Goal: Transaction & Acquisition: Obtain resource

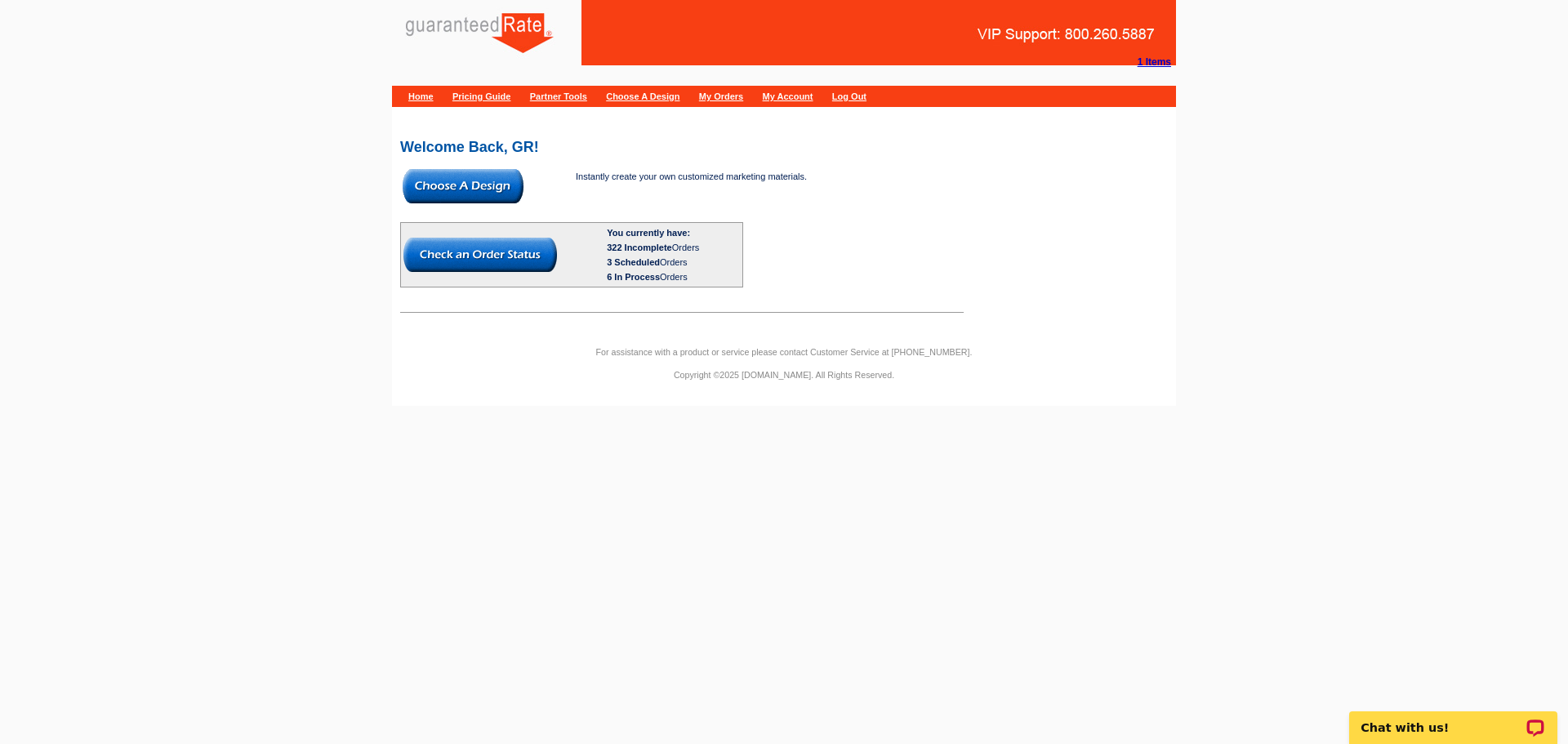
click at [454, 188] on img at bounding box center [463, 186] width 121 height 34
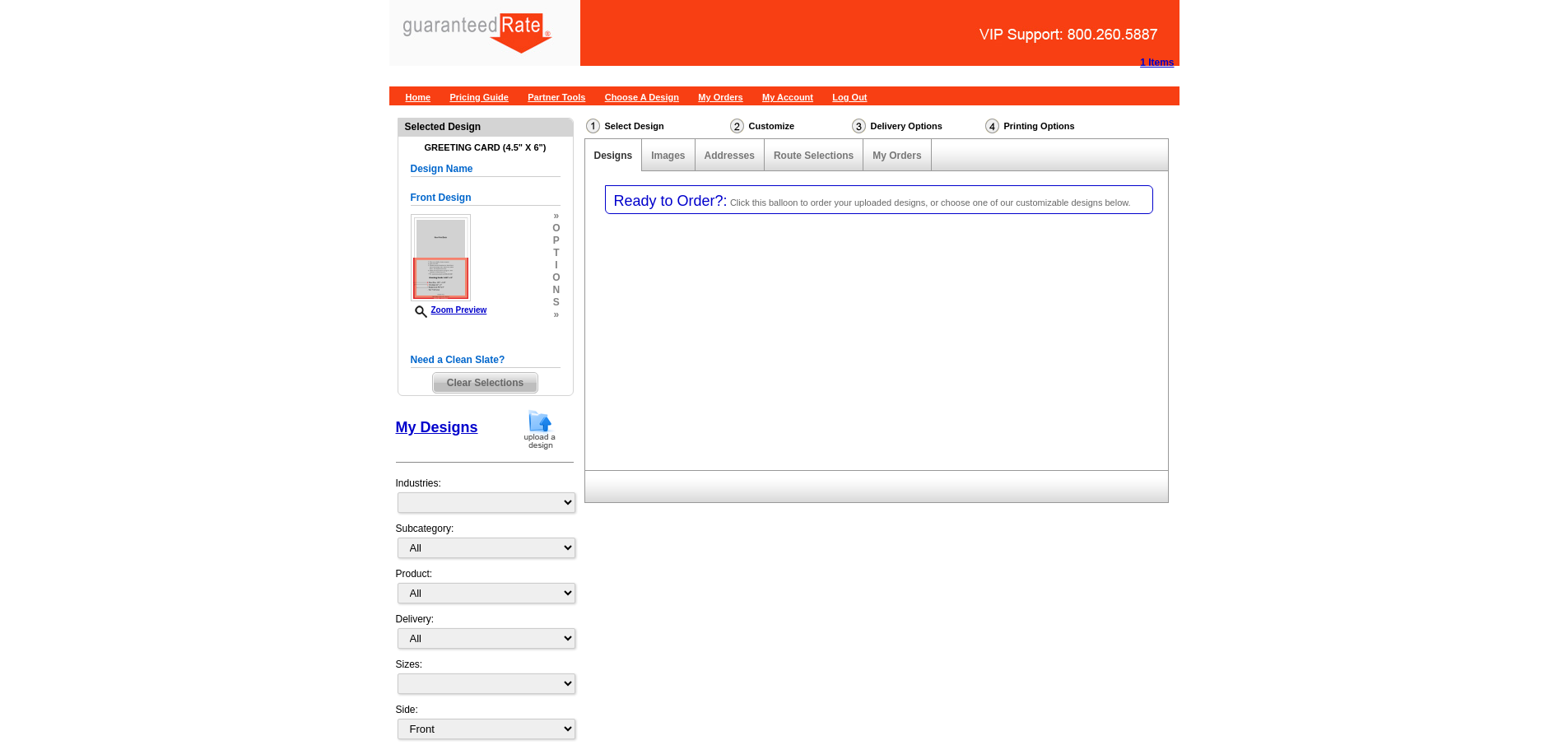
select select "5"
select select "back"
select select "11"
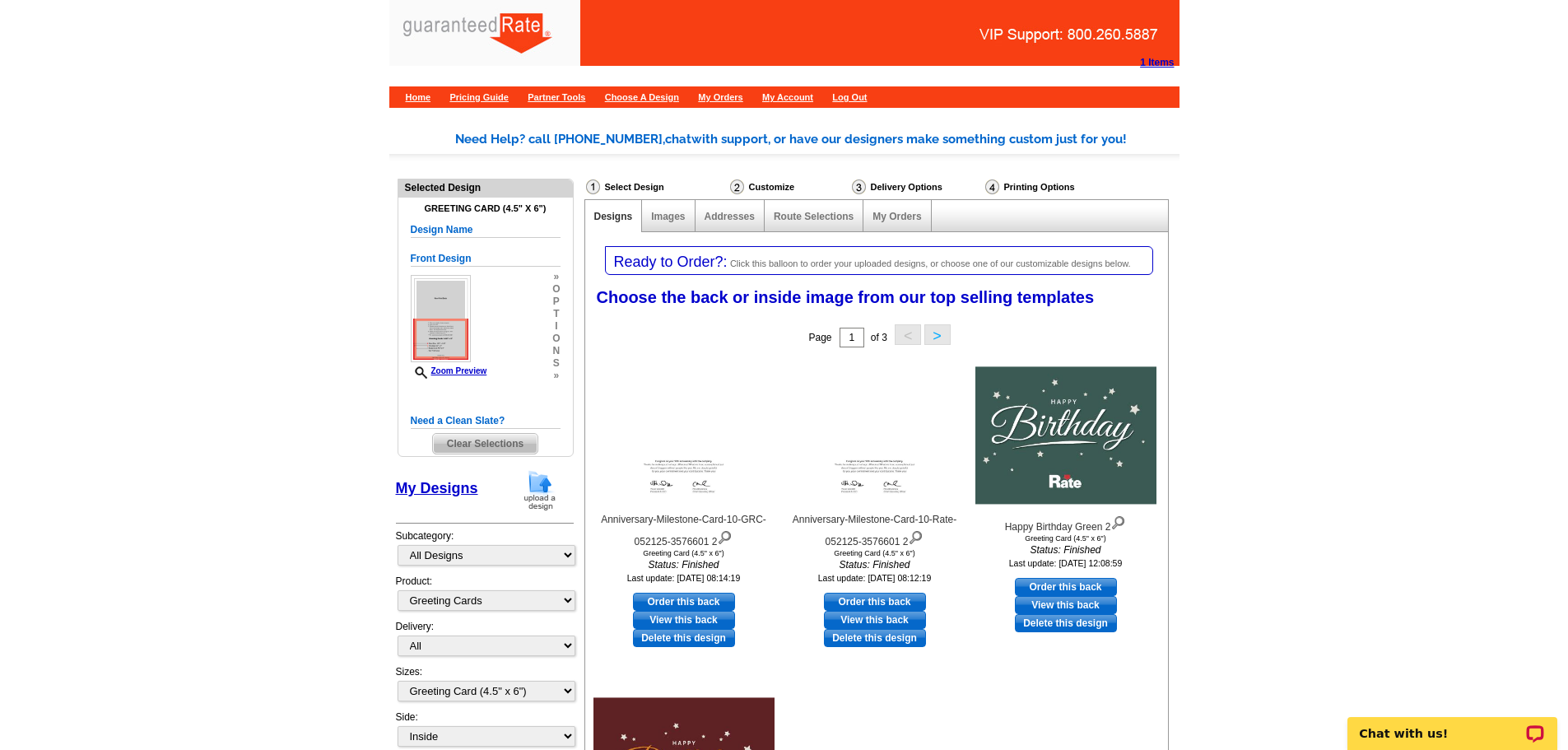
click at [491, 448] on span "Clear Selections" at bounding box center [485, 443] width 104 height 19
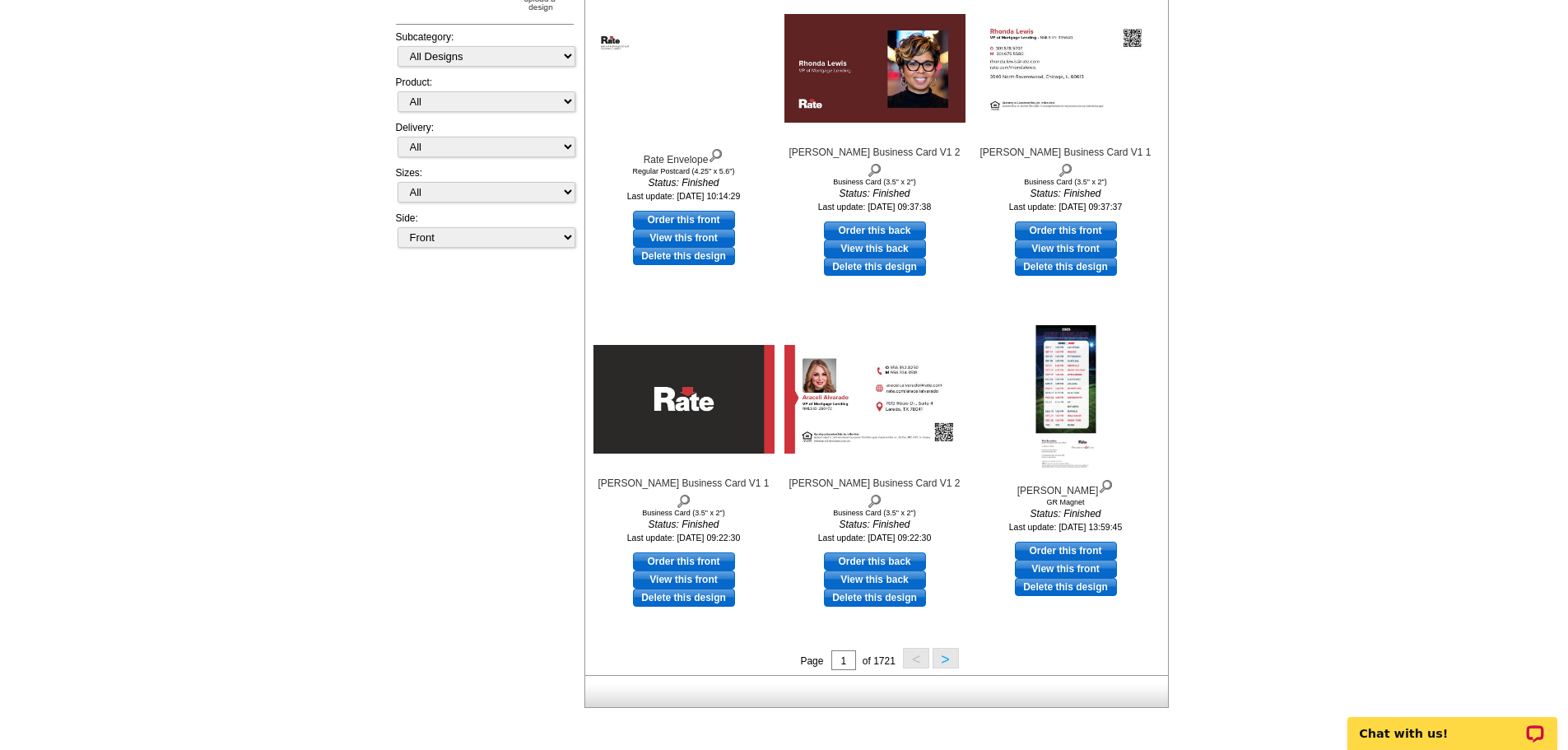
scroll to position [430, 0]
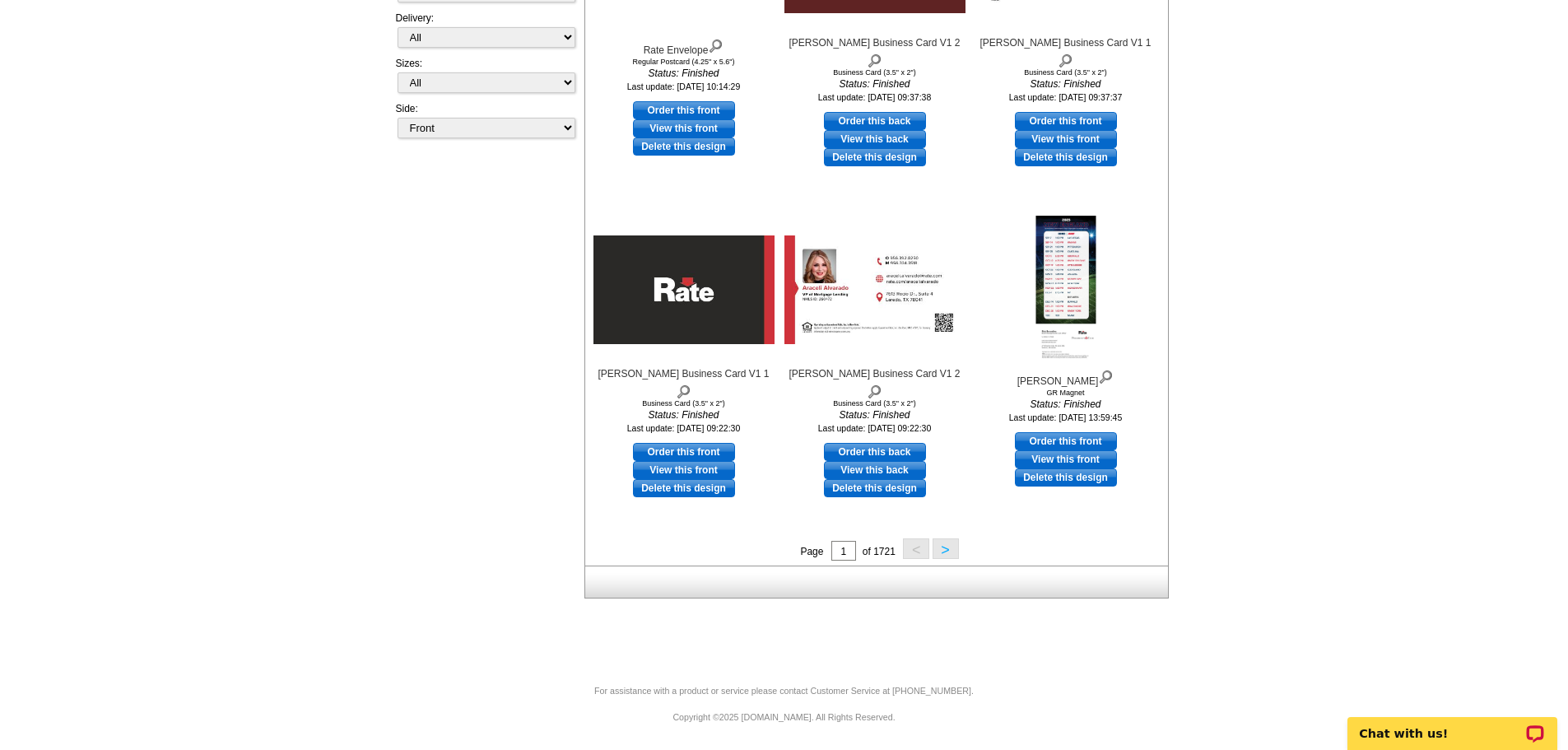
click at [950, 553] on button ">" at bounding box center [946, 549] width 27 height 20
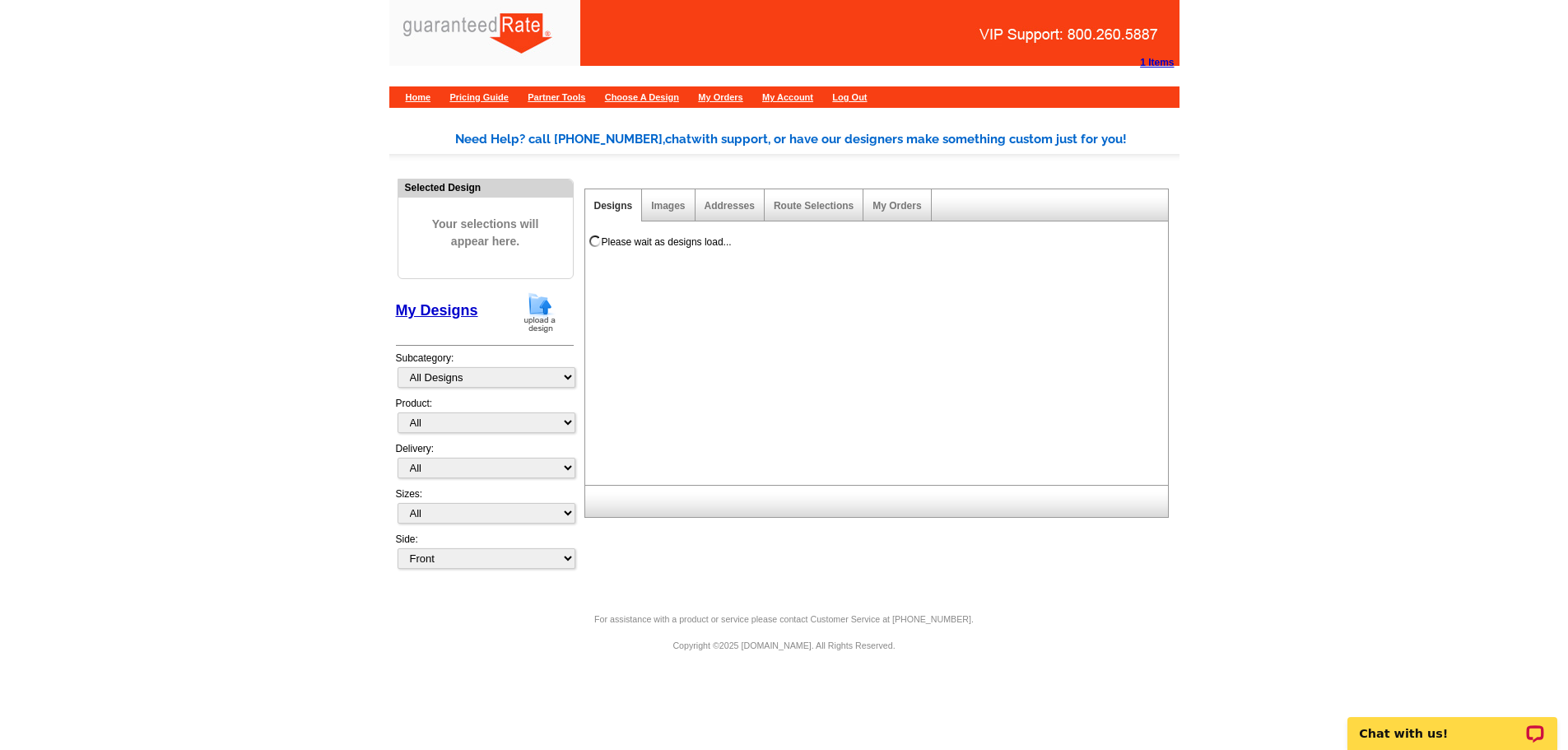
scroll to position [0, 0]
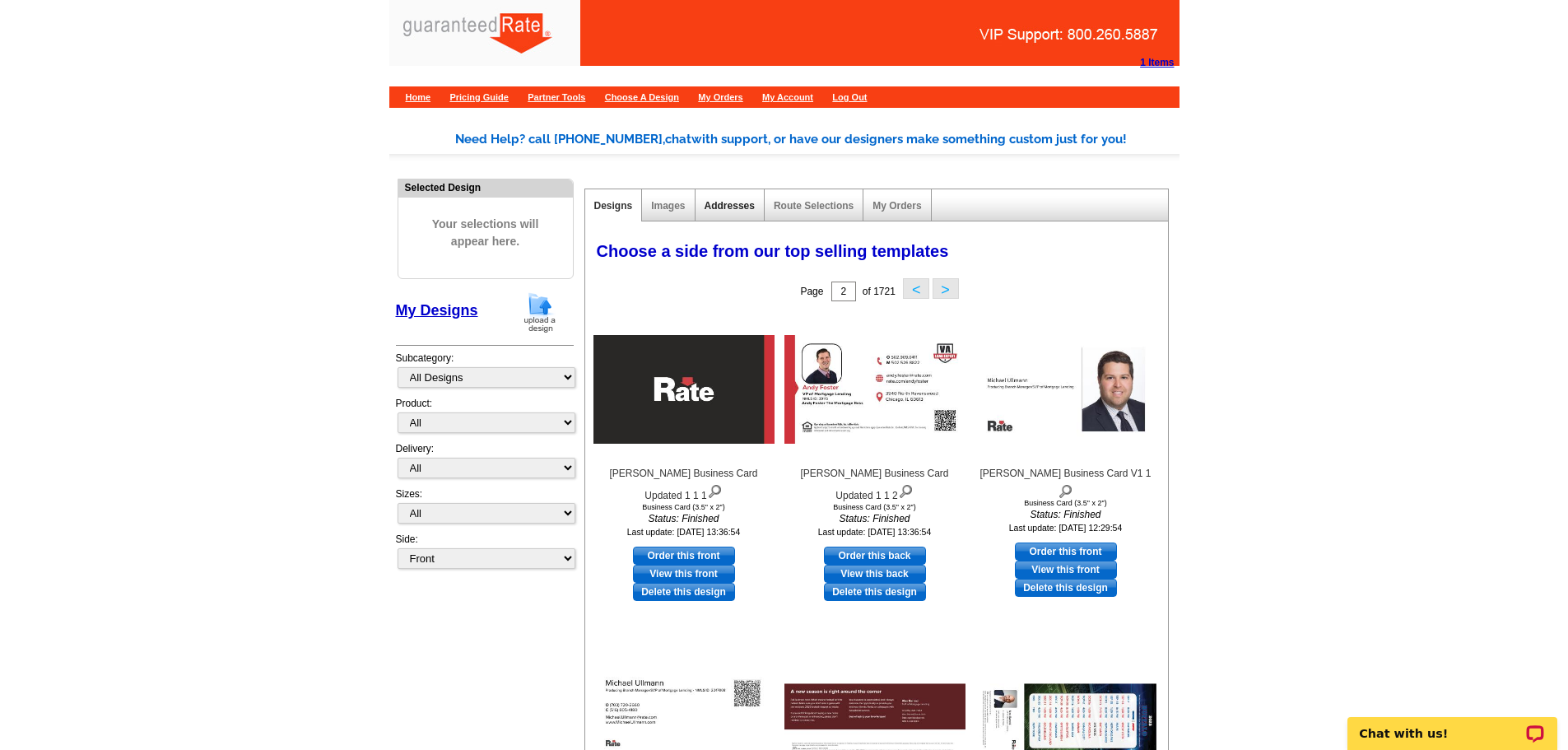
click at [730, 209] on link "Addresses" at bounding box center [730, 206] width 50 height 11
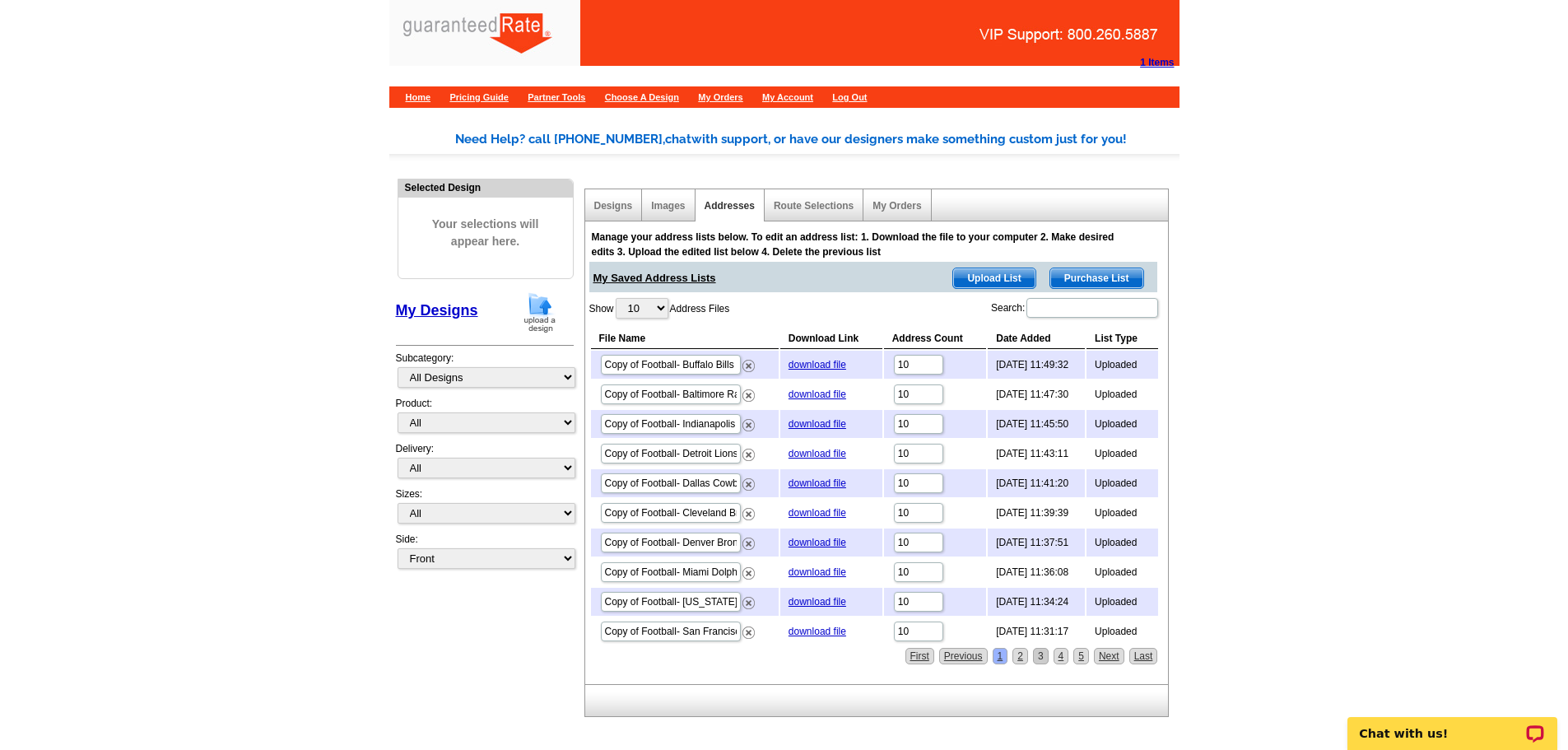
click at [1046, 662] on link "3" at bounding box center [1041, 657] width 16 height 17
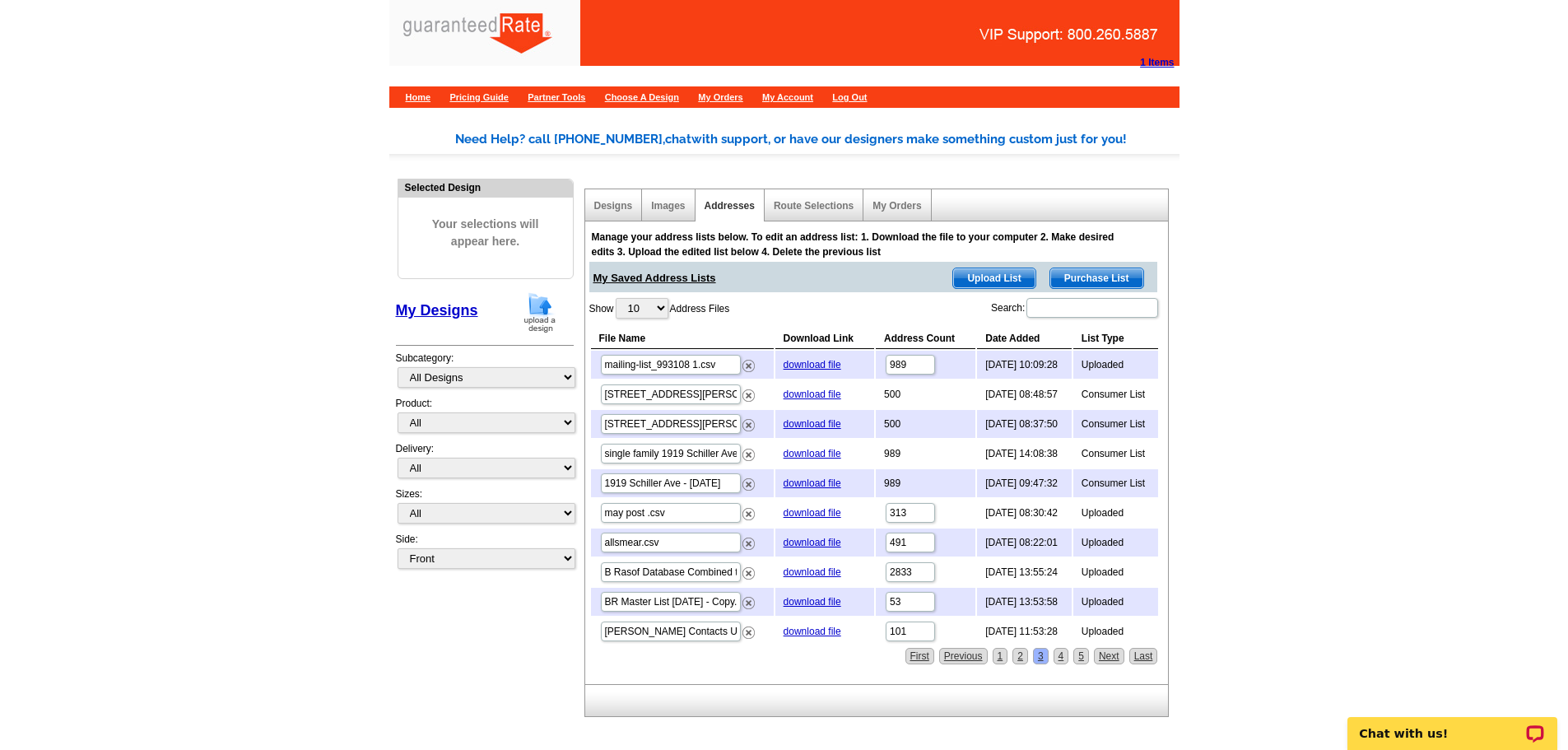
click at [1103, 283] on span "Purchase List" at bounding box center [1096, 278] width 93 height 19
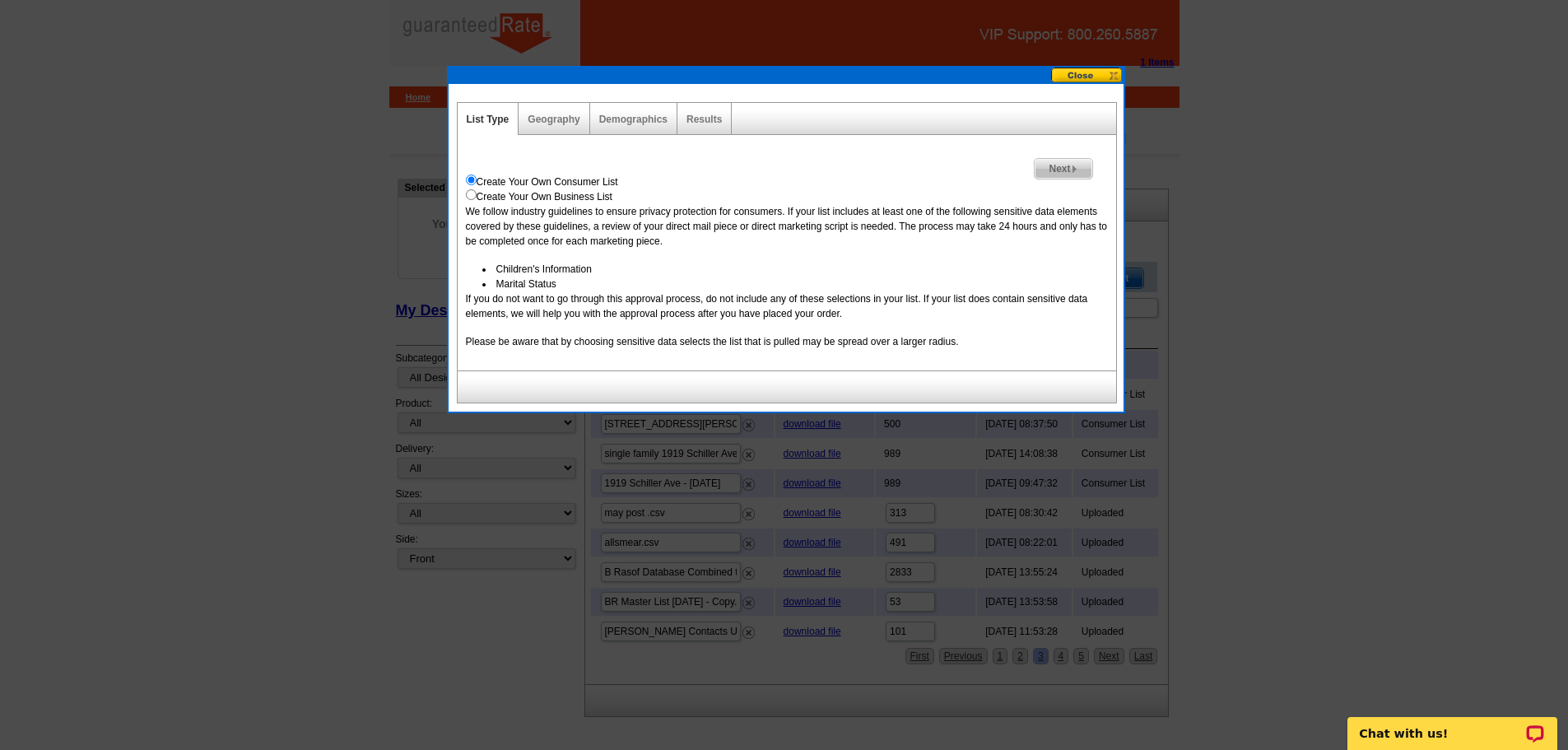
click at [1075, 174] on span "Next" at bounding box center [1064, 168] width 57 height 19
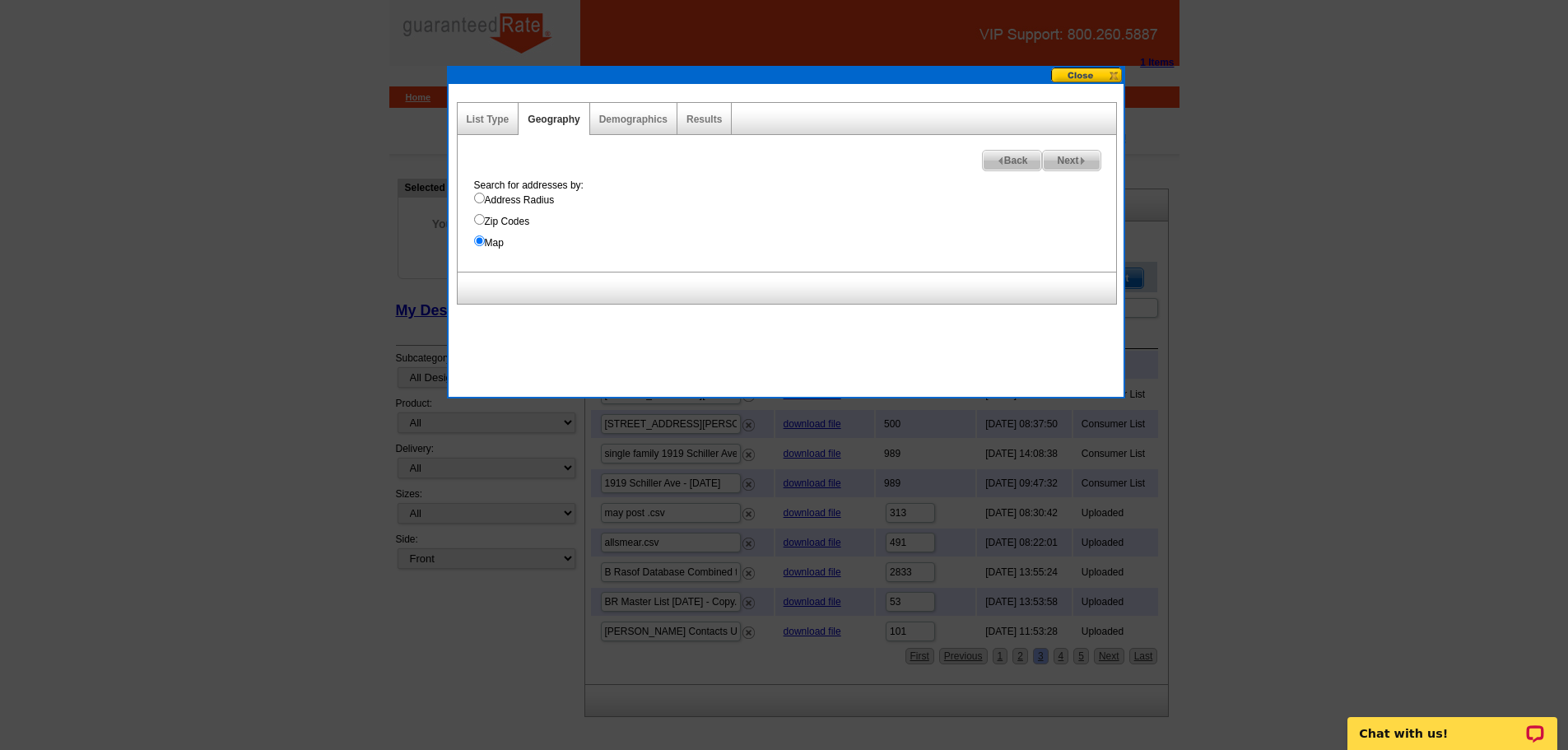
click at [481, 200] on input "Address Radius" at bounding box center [479, 199] width 11 height 11
radio input "true"
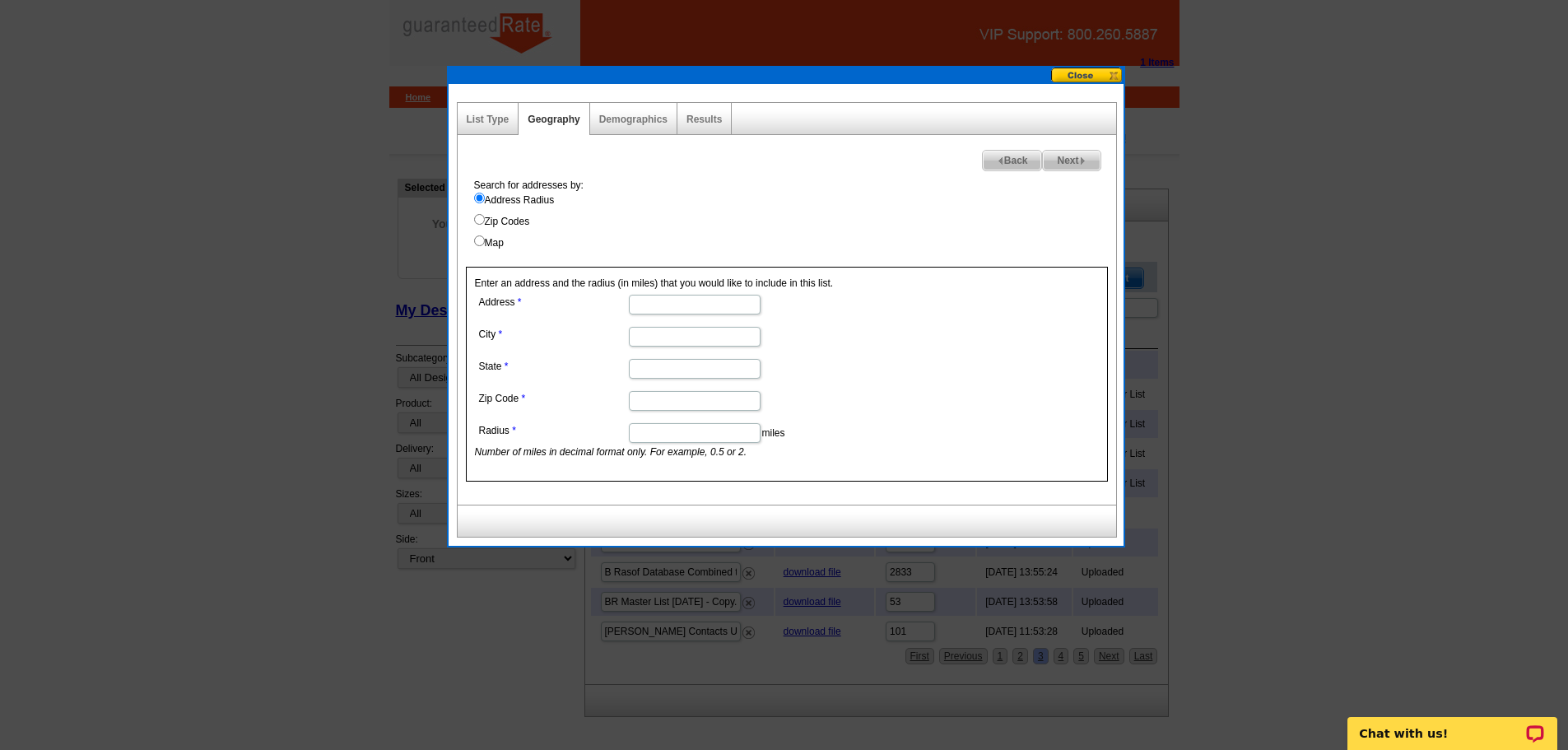
click at [475, 239] on input "Map" at bounding box center [479, 241] width 11 height 11
radio input "true"
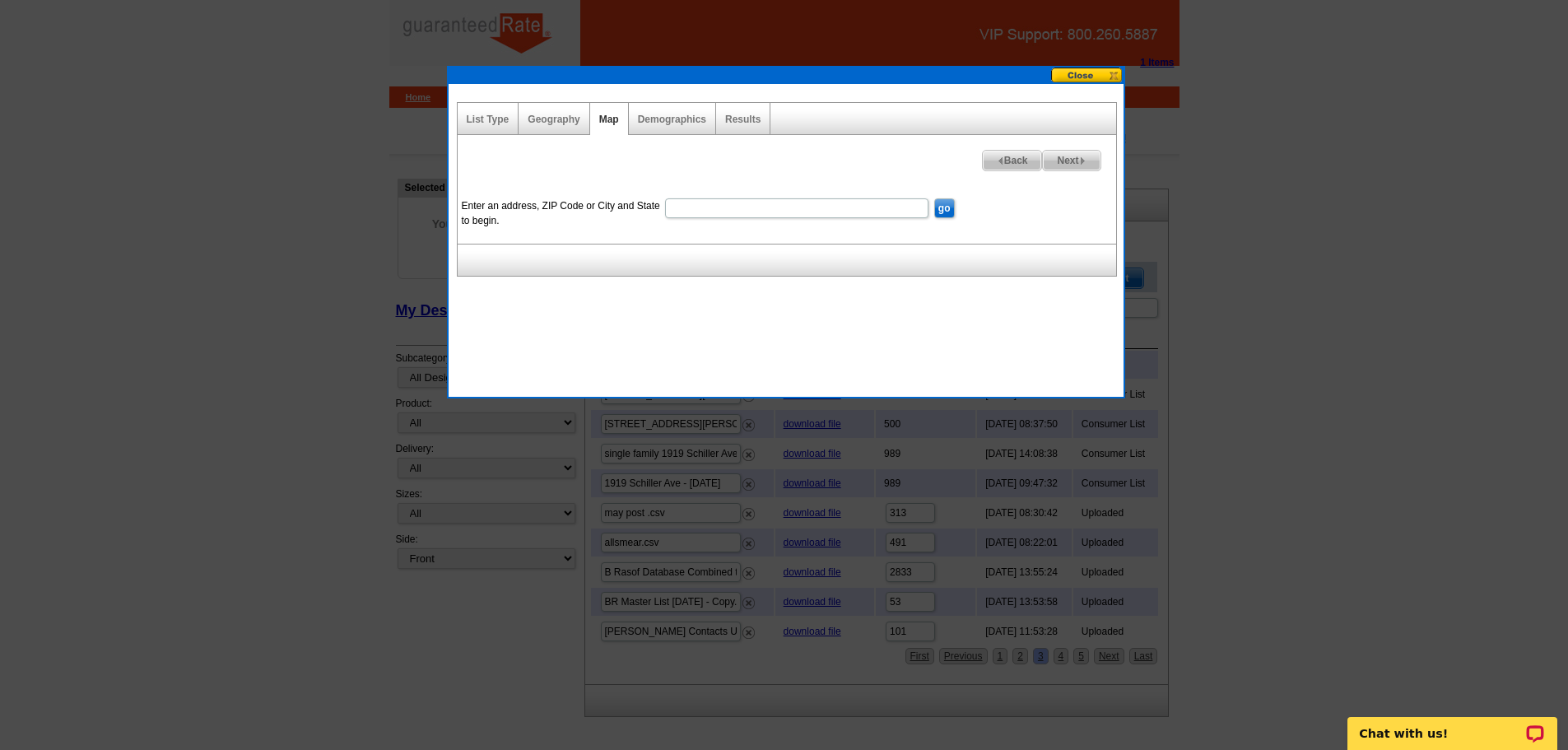
click at [769, 215] on input "Enter an address, ZIP Code or City and State to begin." at bounding box center [796, 208] width 263 height 19
type input "6969 Lakewood Blvd"
click at [945, 214] on input "go" at bounding box center [945, 208] width 20 height 19
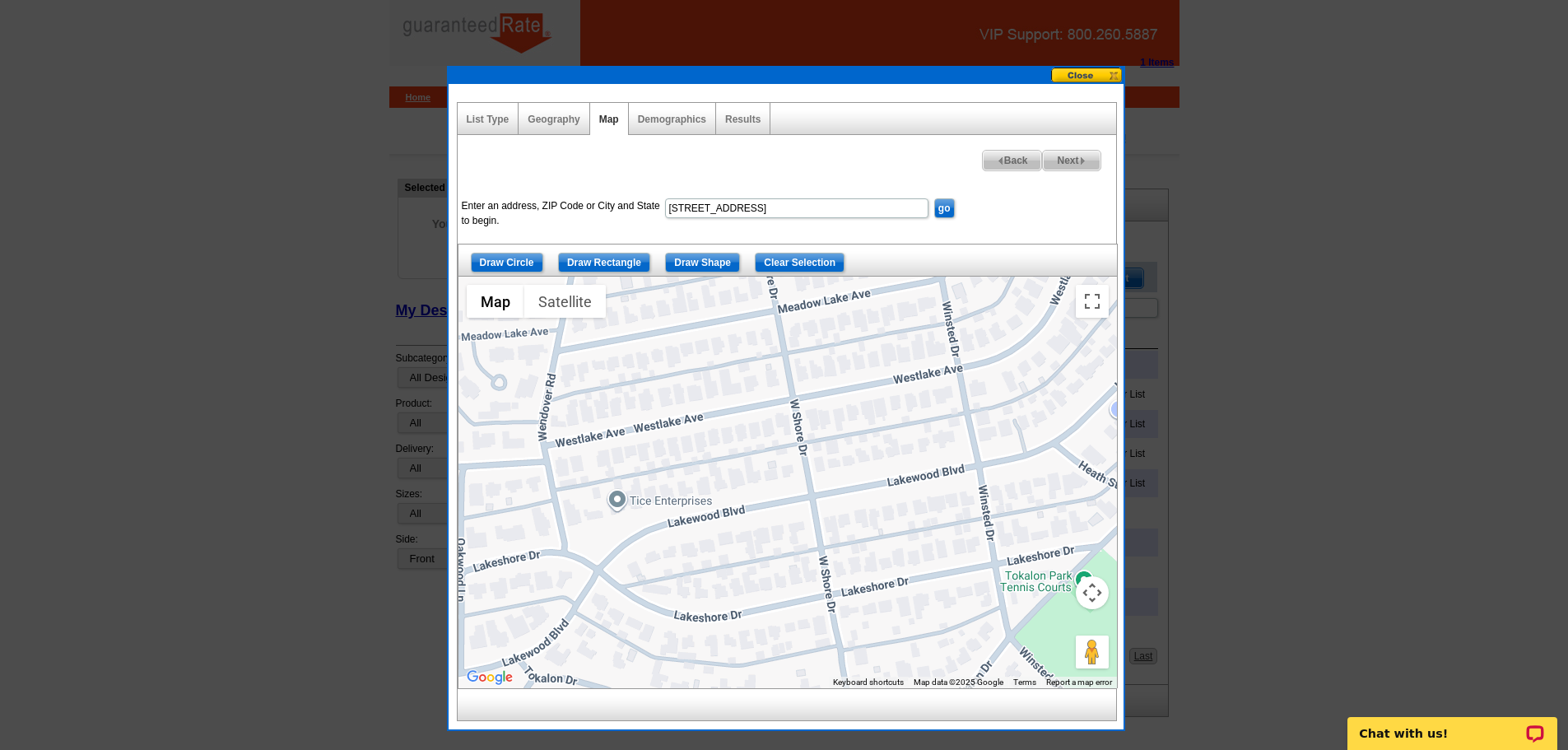
click at [1089, 594] on button "Map camera controls" at bounding box center [1092, 593] width 33 height 33
click at [1054, 635] on button "Zoom out" at bounding box center [1052, 635] width 33 height 33
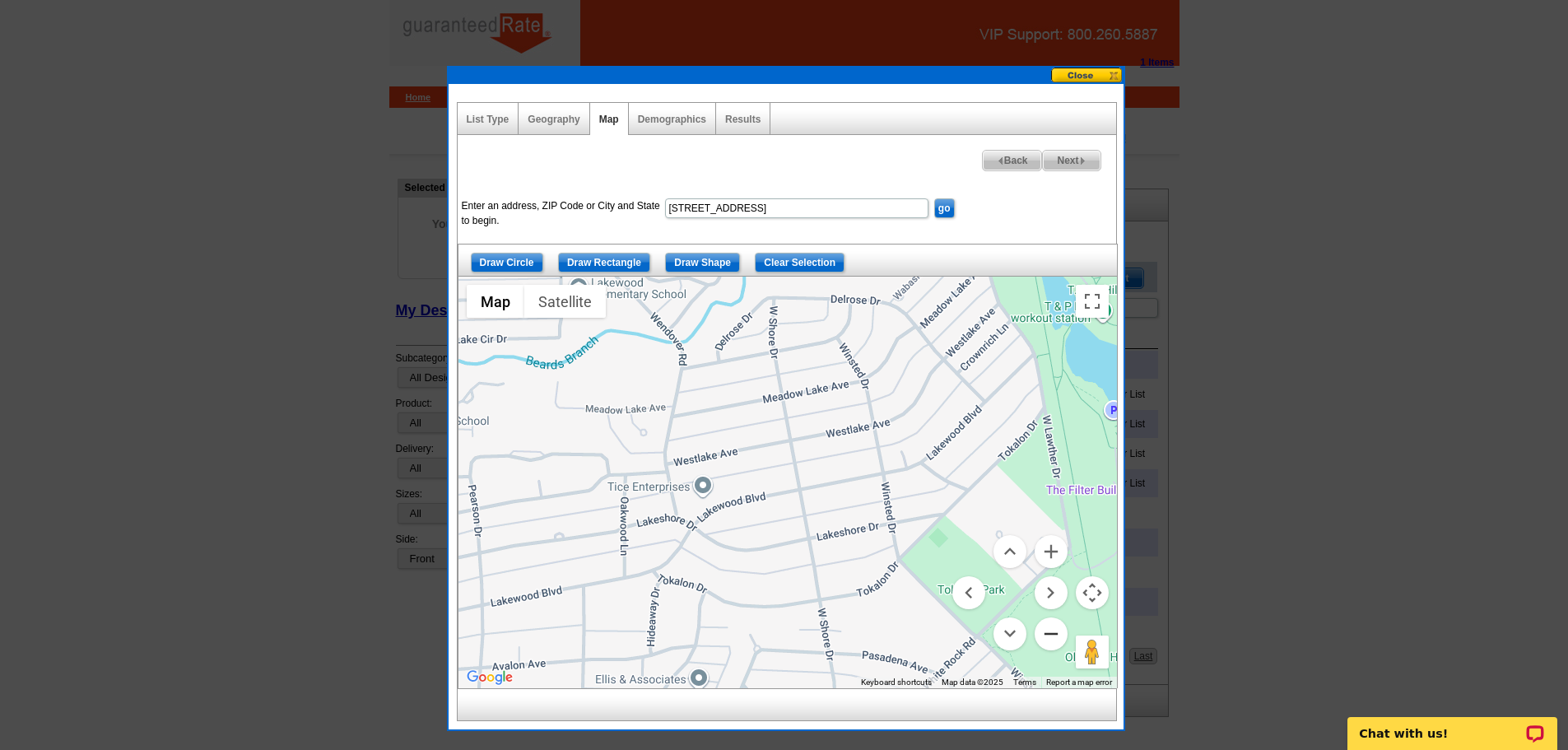
click at [1054, 635] on button "Zoom out" at bounding box center [1052, 635] width 33 height 33
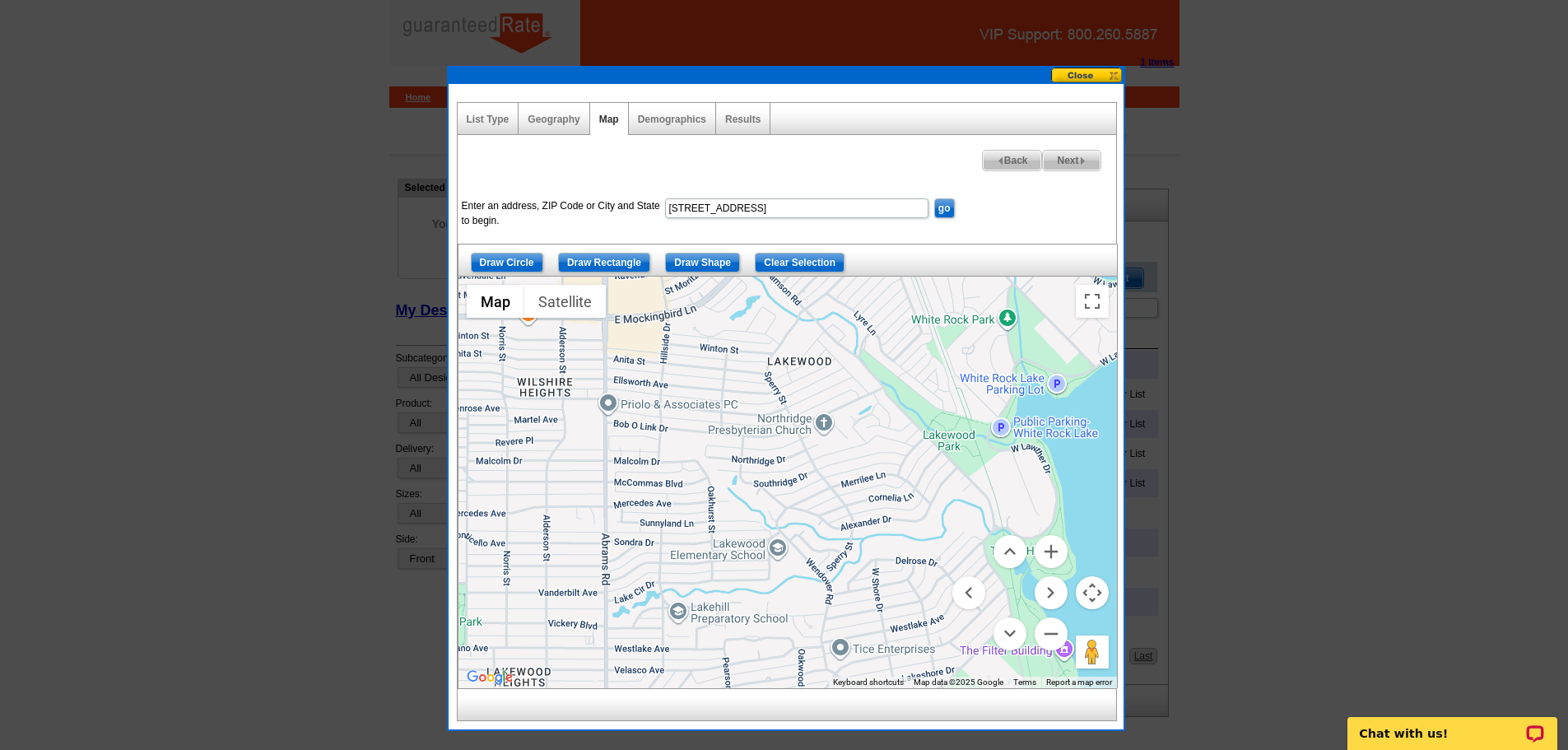
drag, startPoint x: 828, startPoint y: 404, endPoint x: 928, endPoint y: 581, distance: 203.3
click at [925, 580] on div at bounding box center [788, 483] width 658 height 412
click at [1092, 594] on button "Map camera controls" at bounding box center [1092, 593] width 33 height 33
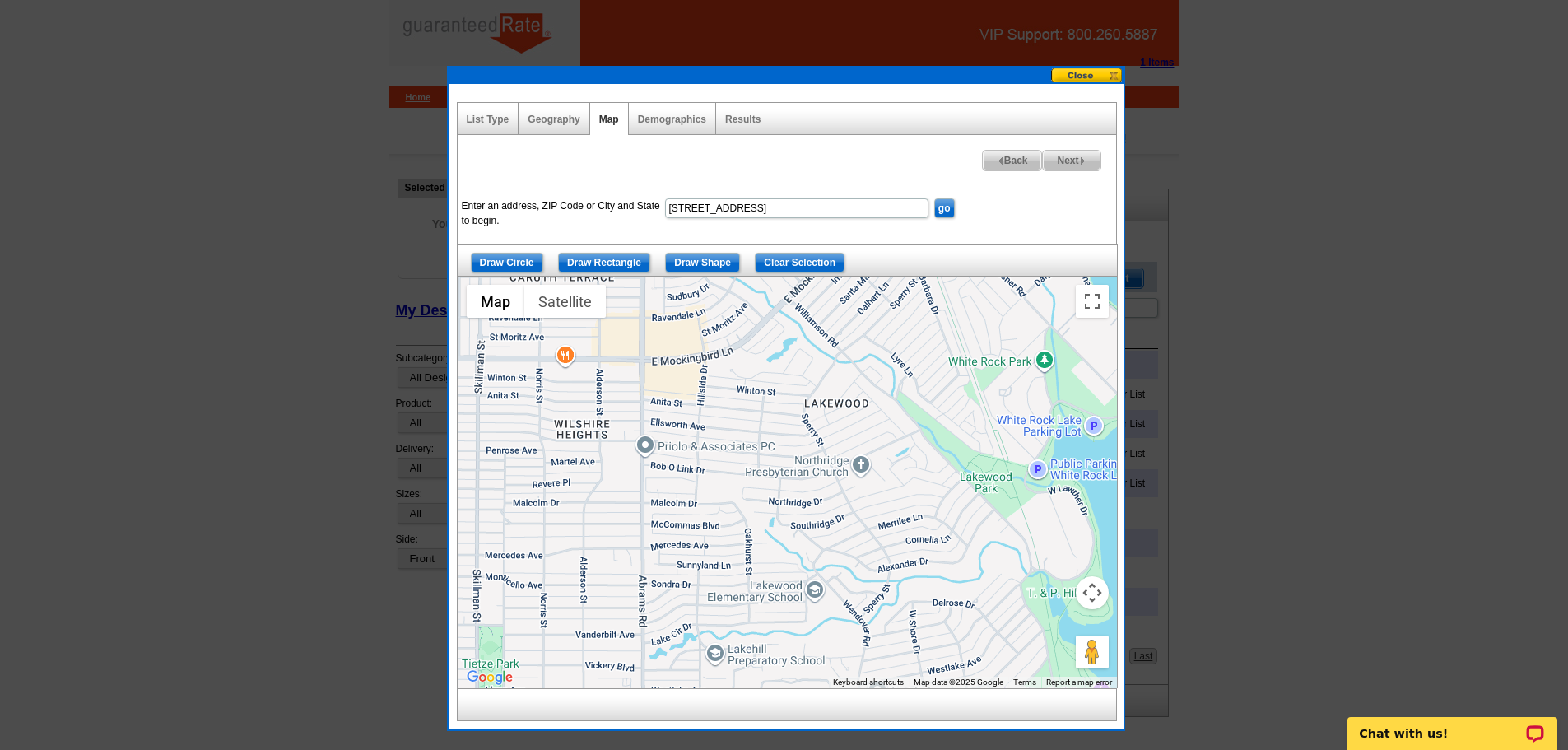
drag, startPoint x: 902, startPoint y: 510, endPoint x: 941, endPoint y: 549, distance: 55.2
click at [941, 549] on div at bounding box center [788, 483] width 658 height 412
click at [695, 265] on input "Draw Shape" at bounding box center [702, 262] width 75 height 19
click at [1045, 558] on div at bounding box center [788, 483] width 658 height 412
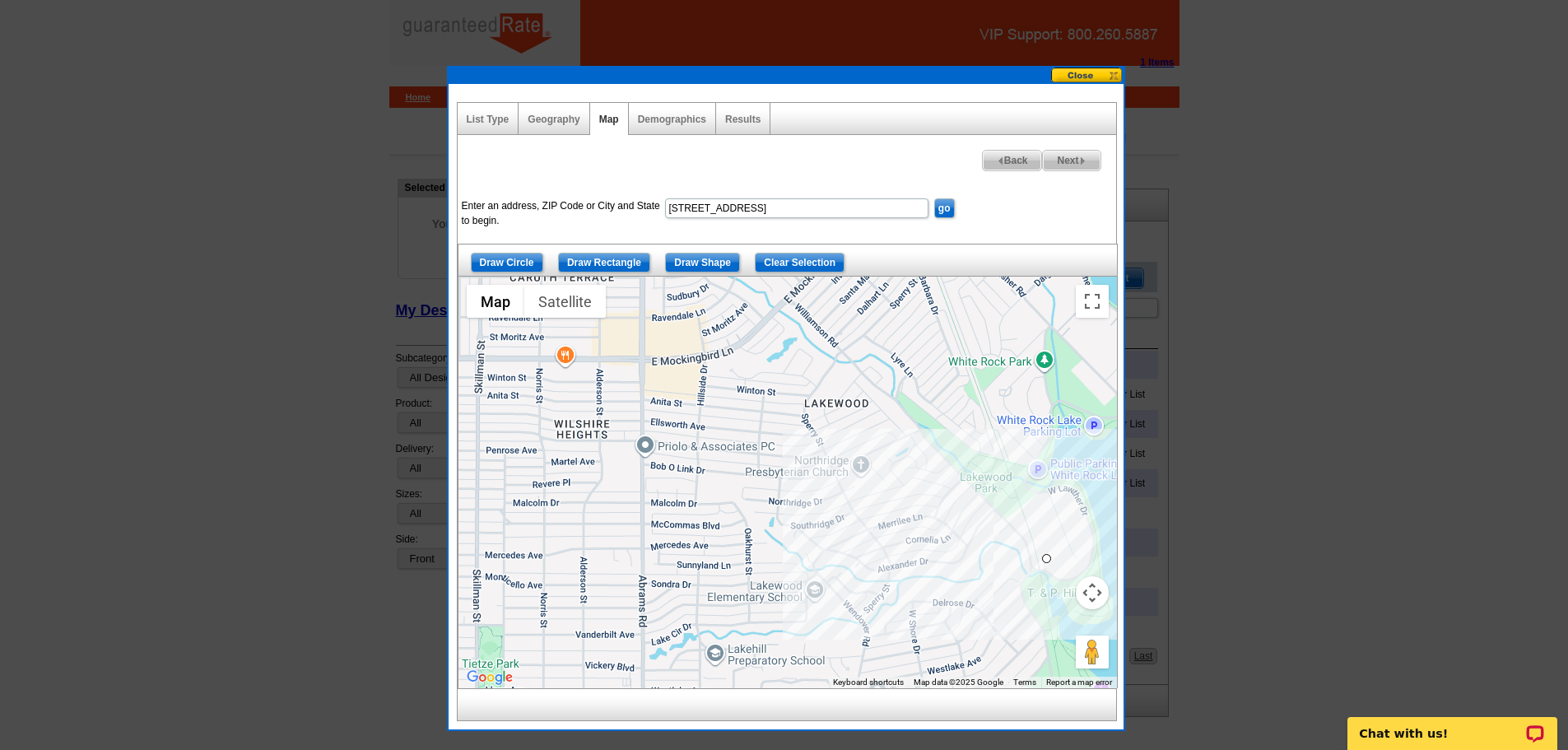
click at [906, 593] on div at bounding box center [788, 483] width 658 height 412
click at [815, 631] on div at bounding box center [788, 483] width 658 height 412
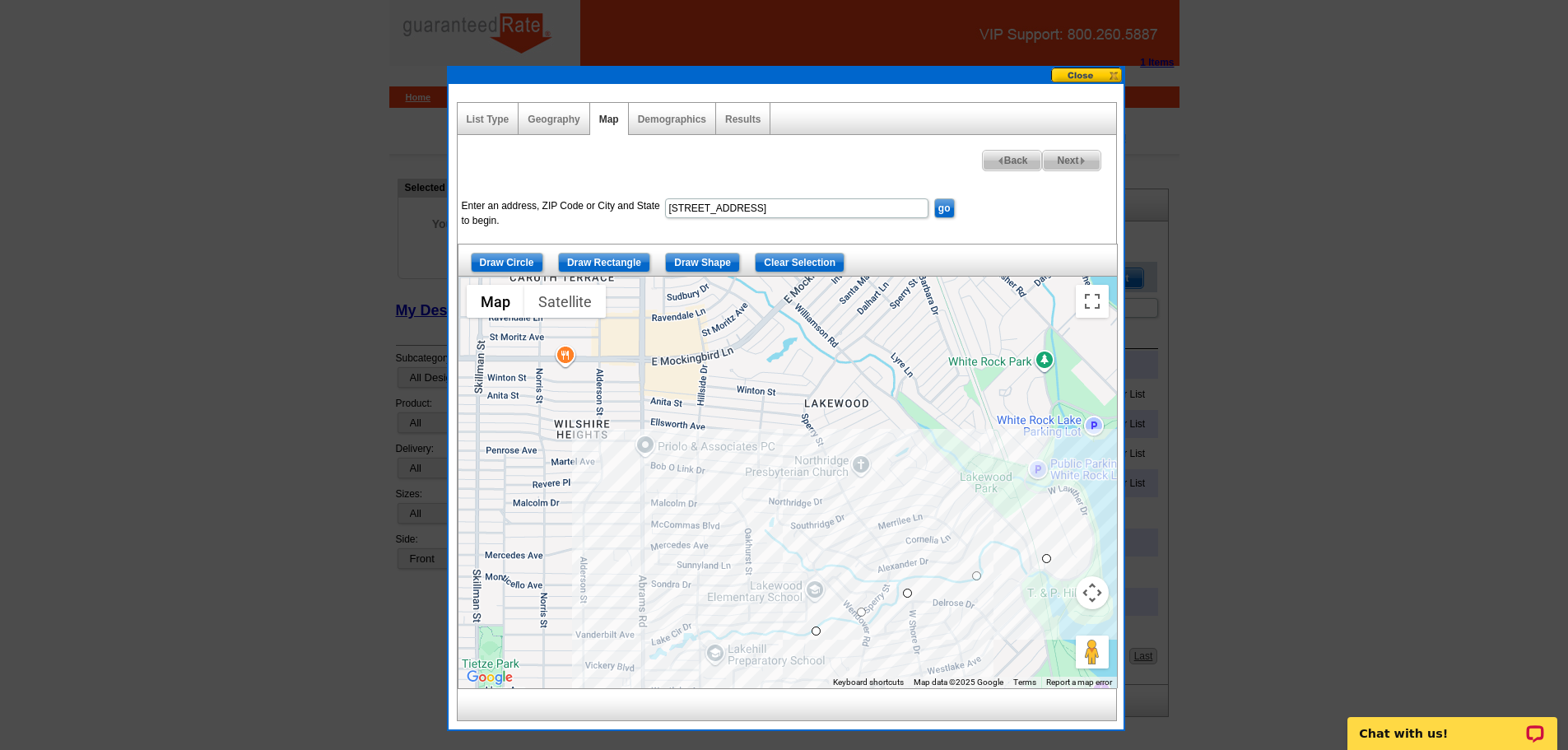
click at [682, 641] on div at bounding box center [788, 483] width 658 height 412
click at [643, 649] on div at bounding box center [788, 483] width 658 height 412
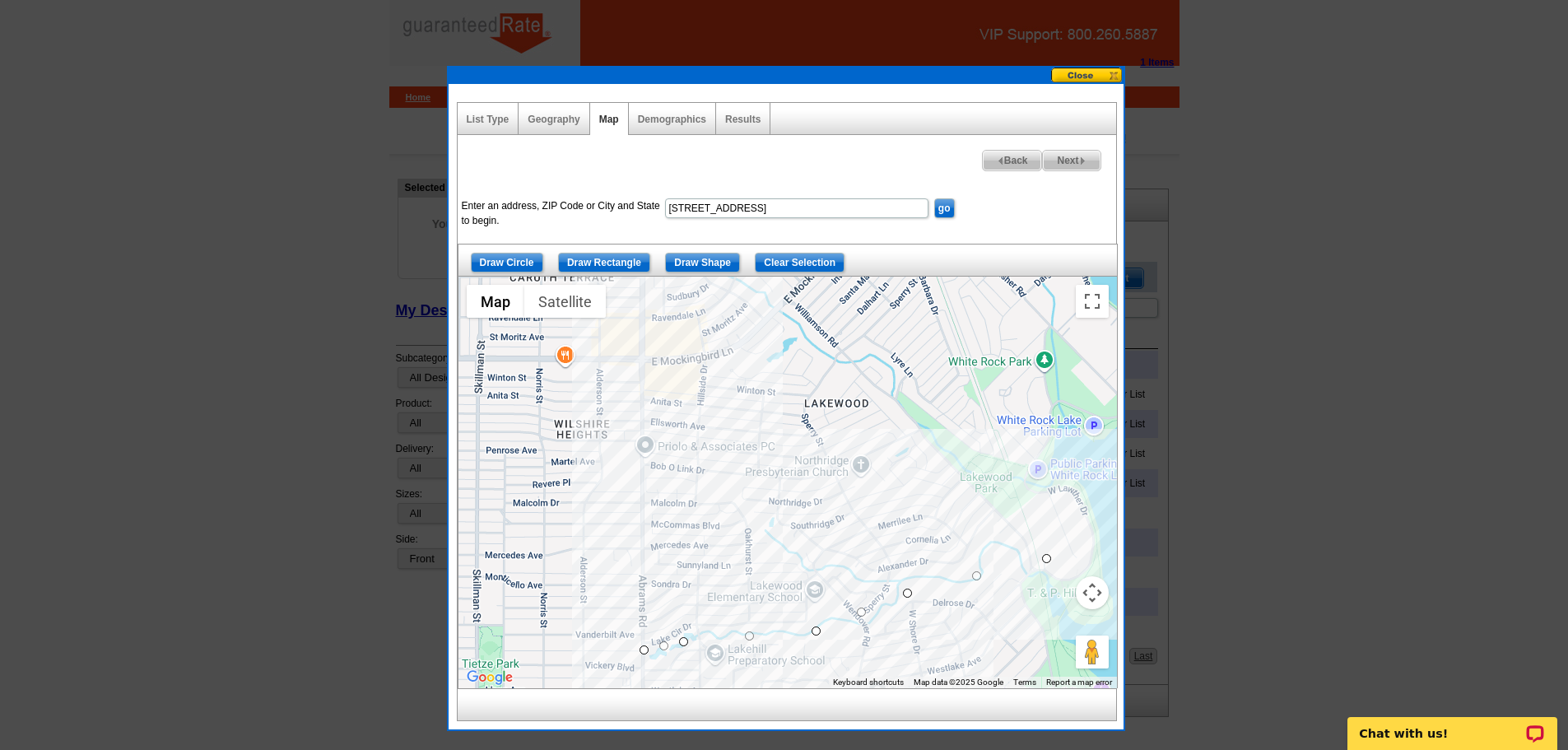
click at [643, 358] on div at bounding box center [788, 483] width 658 height 412
click at [709, 358] on div at bounding box center [788, 483] width 658 height 412
click at [733, 347] on div at bounding box center [788, 483] width 658 height 412
click at [784, 299] on div at bounding box center [788, 483] width 658 height 412
click at [899, 400] on div at bounding box center [788, 483] width 658 height 412
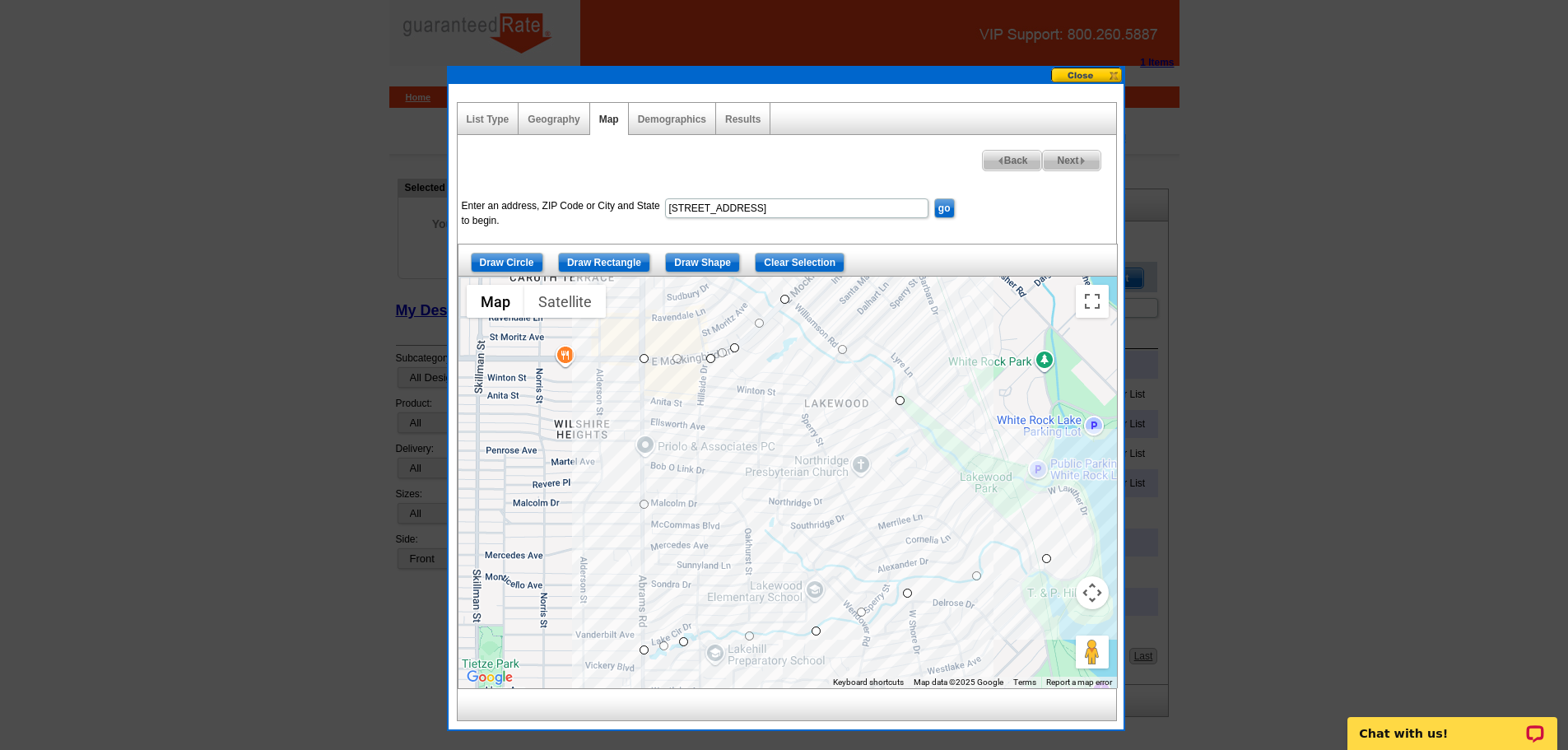
click at [1049, 562] on div at bounding box center [788, 483] width 658 height 412
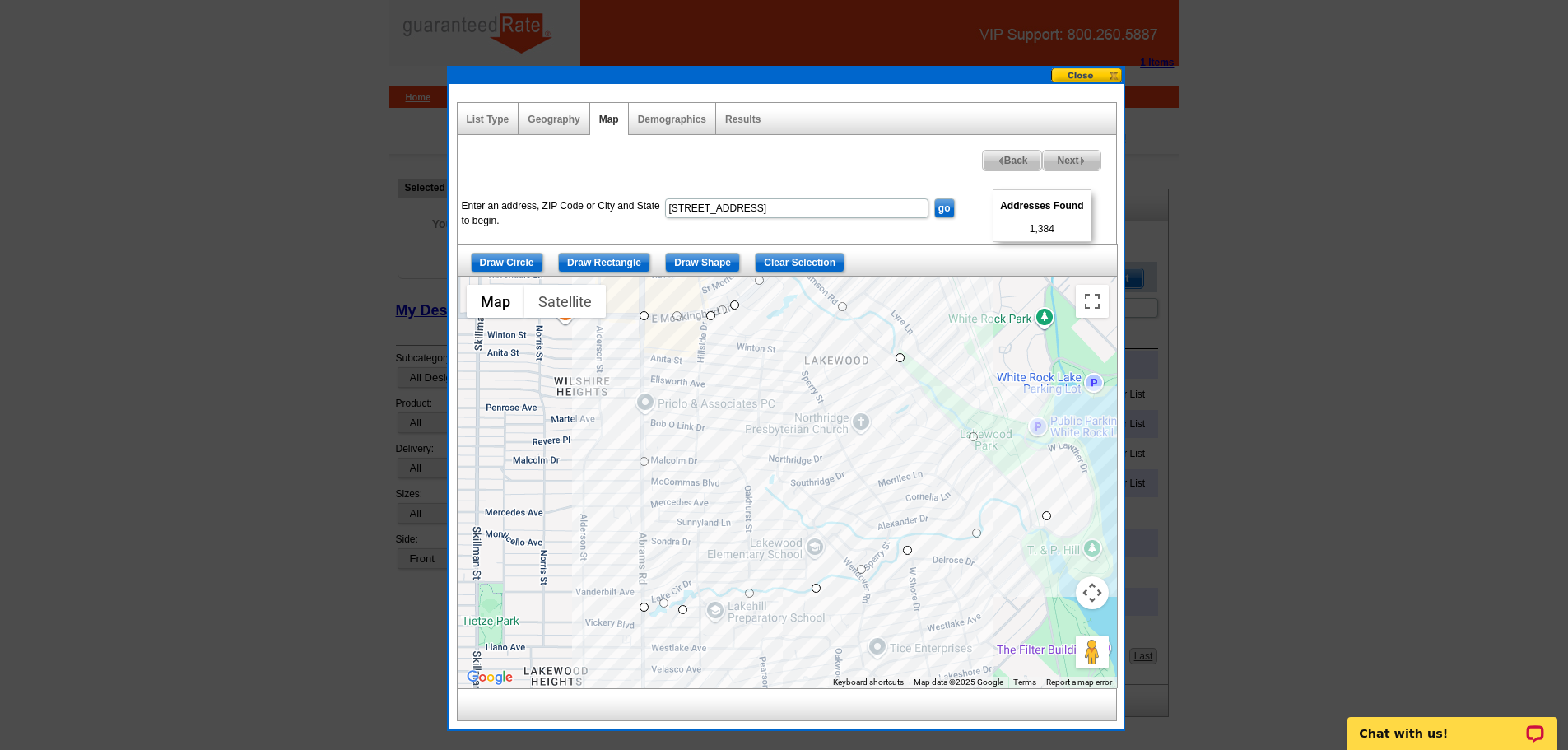
drag, startPoint x: 681, startPoint y: 639, endPoint x: 681, endPoint y: 611, distance: 28.0
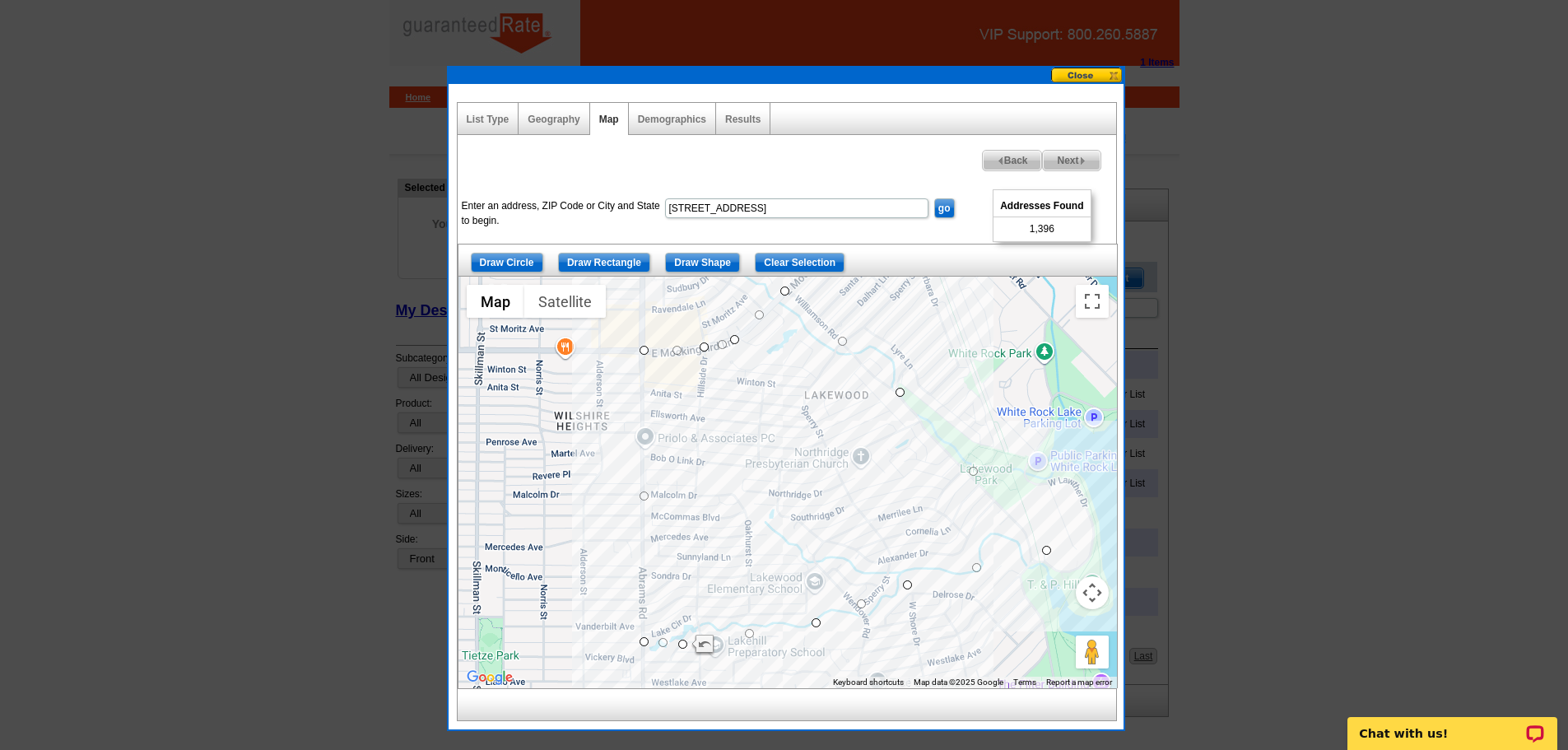
drag, startPoint x: 708, startPoint y: 318, endPoint x: 701, endPoint y: 347, distance: 29.8
click at [737, 339] on img "Undo last edit" at bounding box center [739, 343] width 74 height 22
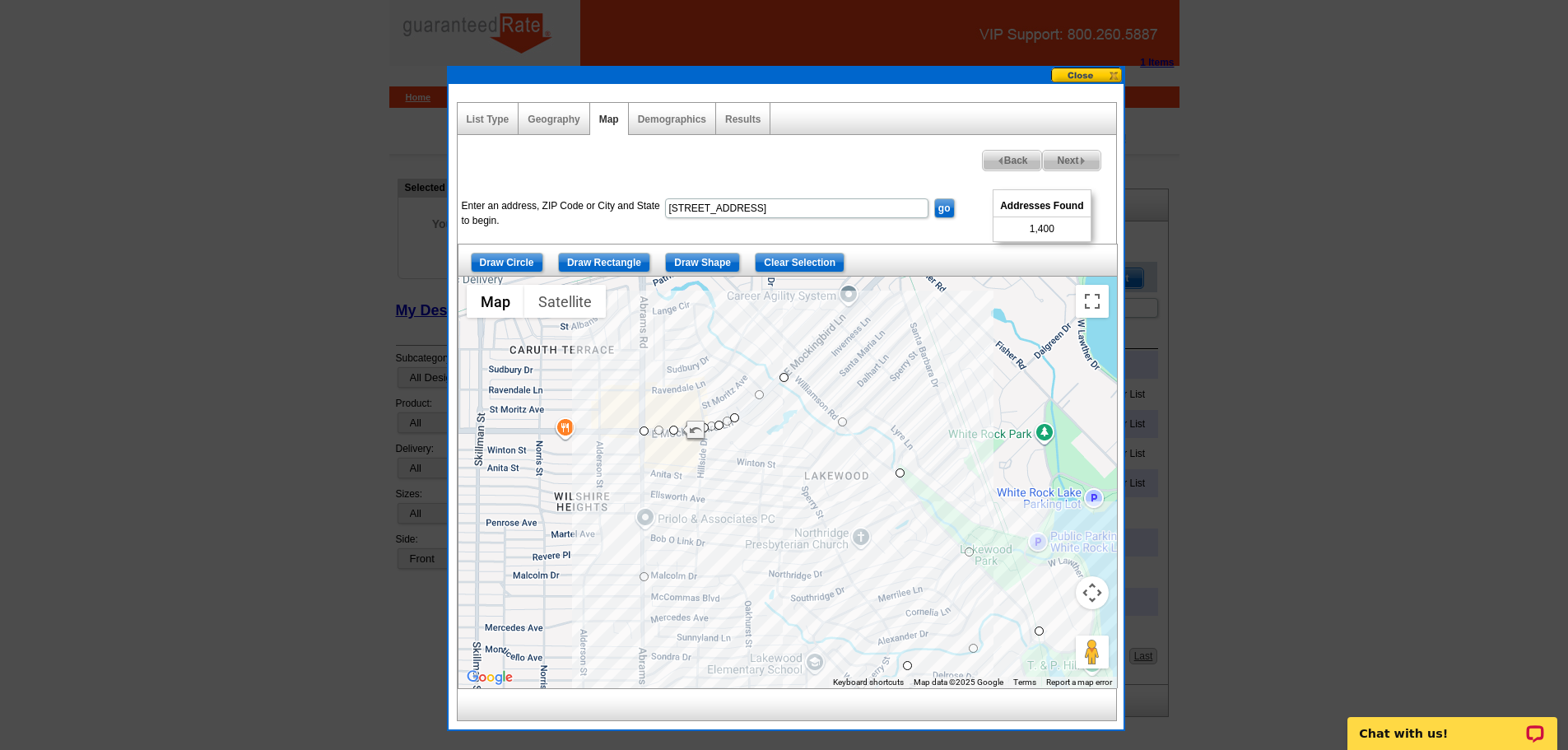
drag, startPoint x: 785, startPoint y: 293, endPoint x: 782, endPoint y: 381, distance: 88.1
drag, startPoint x: 1084, startPoint y: 79, endPoint x: 1210, endPoint y: 136, distance: 138.3
click at [1084, 79] on button at bounding box center [1087, 75] width 72 height 16
